Goal: Information Seeking & Learning: Learn about a topic

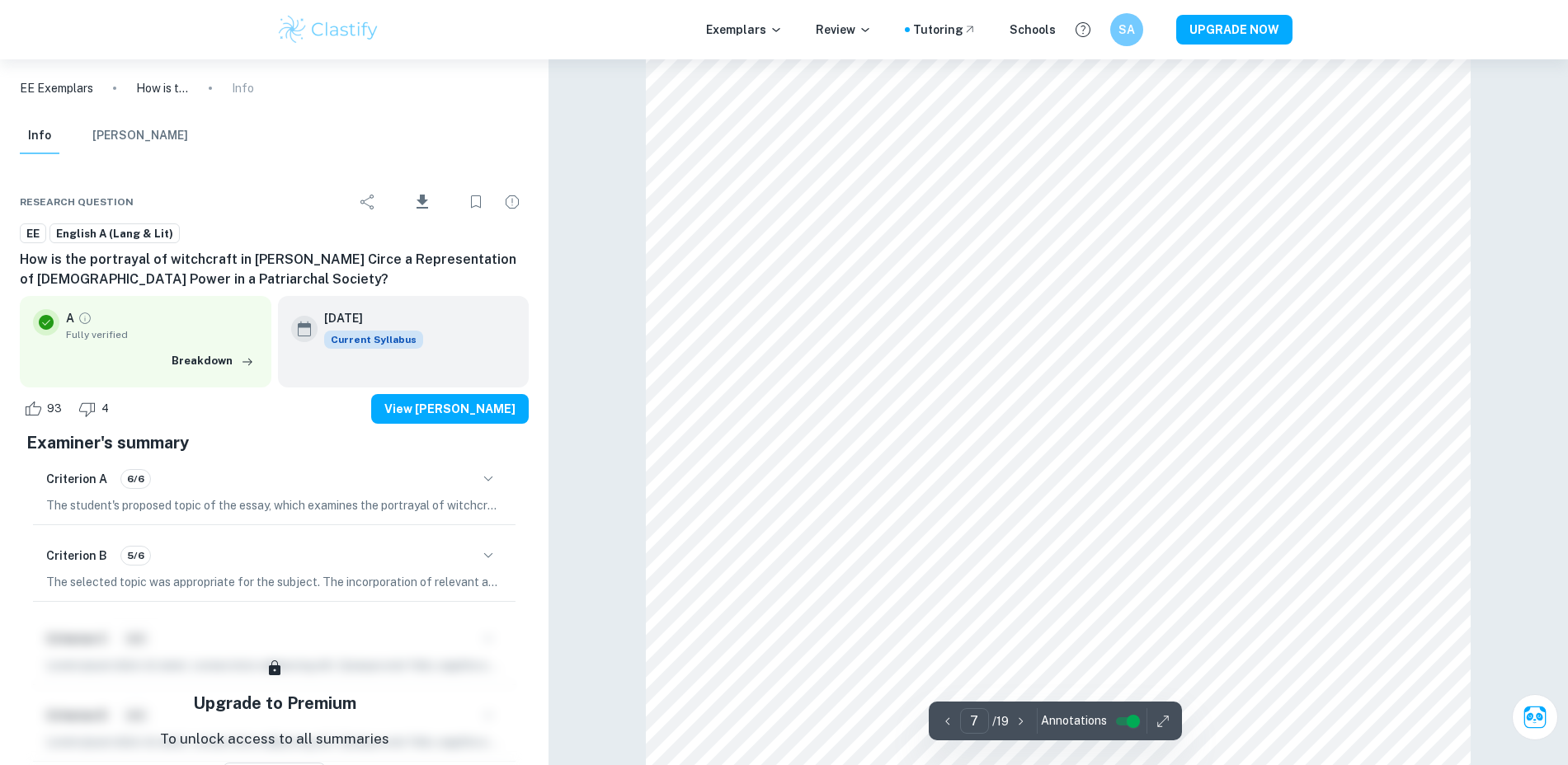
scroll to position [6779, 0]
type input "5"
